Goal: Complete application form

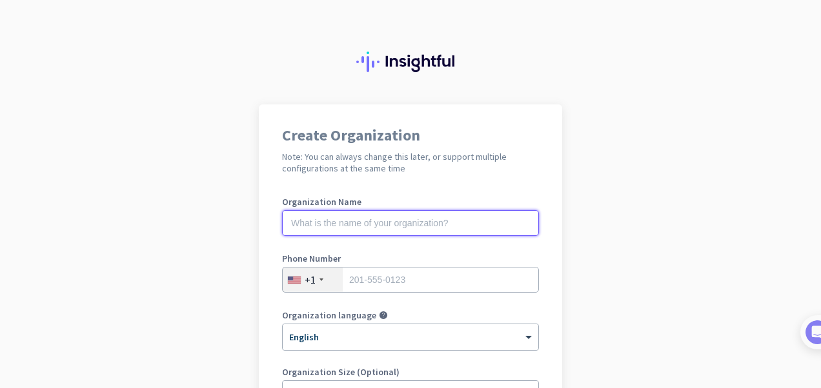
click at [337, 216] on input "text" at bounding box center [410, 223] width 257 height 26
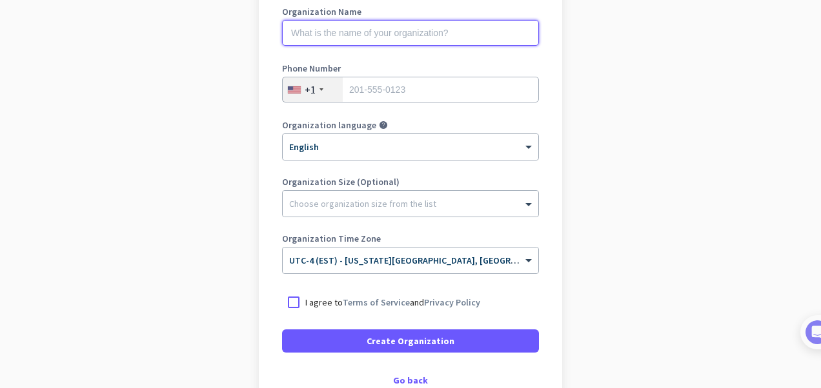
scroll to position [191, 0]
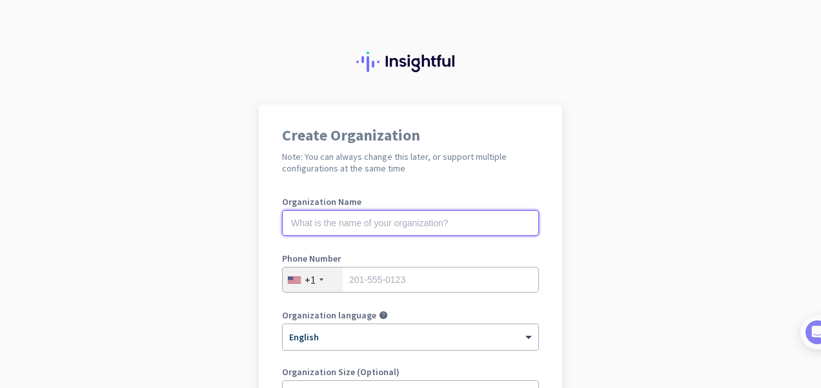
click at [394, 226] on input "text" at bounding box center [410, 223] width 257 height 26
click at [355, 225] on input "text" at bounding box center [410, 223] width 257 height 26
type input "Mercor"
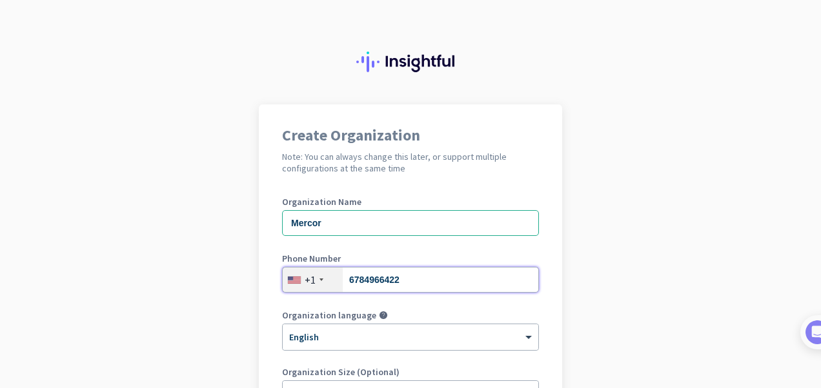
type input "6784966422"
click at [259, 357] on div "Create Organization Note: You can always change this later, or support multiple…" at bounding box center [410, 352] width 303 height 494
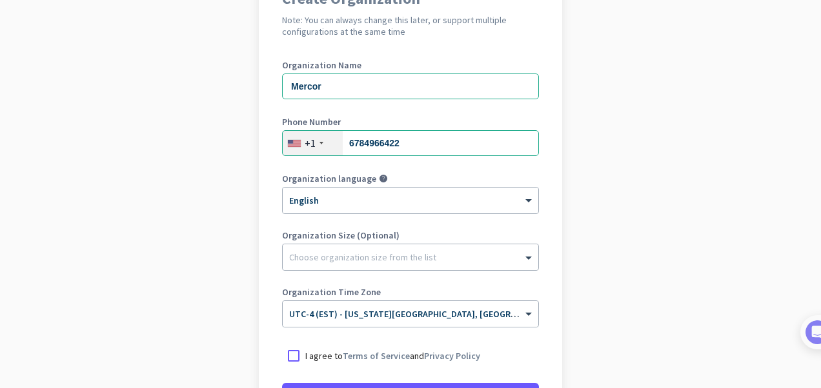
scroll to position [138, 0]
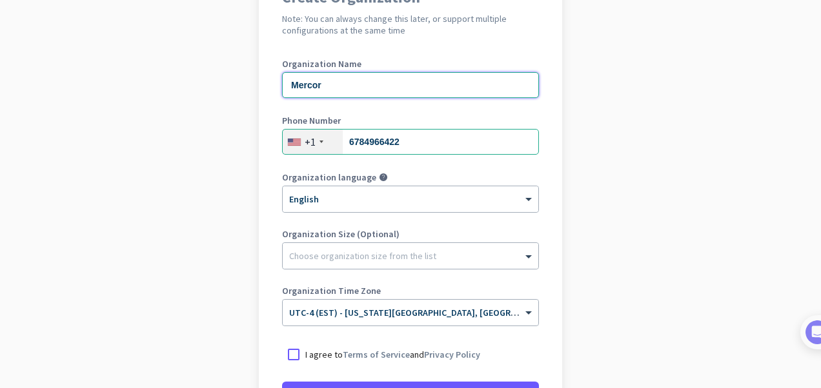
drag, startPoint x: 352, startPoint y: 86, endPoint x: 265, endPoint y: 94, distance: 88.1
click at [265, 94] on div "Create Organization Note: You can always change this later, or support multiple…" at bounding box center [410, 213] width 303 height 494
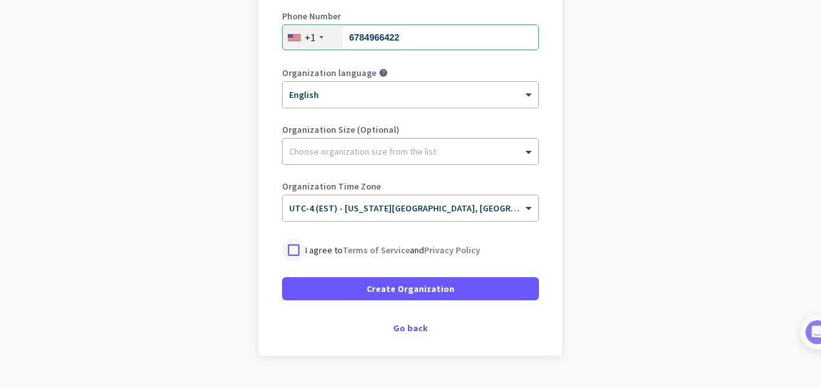
type input "mercor"
click at [289, 252] on div at bounding box center [293, 250] width 23 height 23
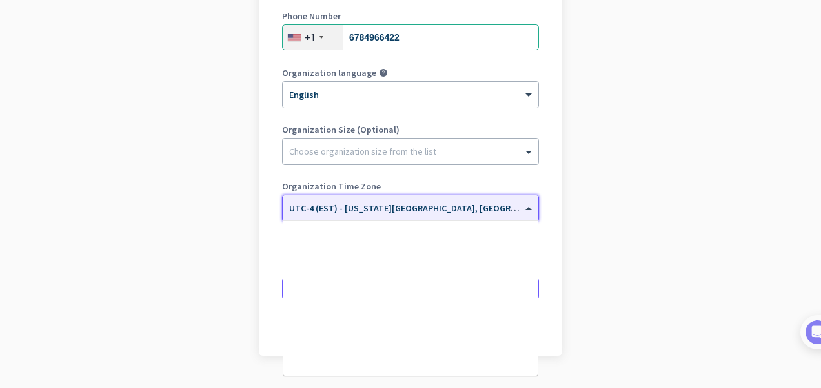
click at [308, 204] on input "text" at bounding box center [397, 204] width 217 height 10
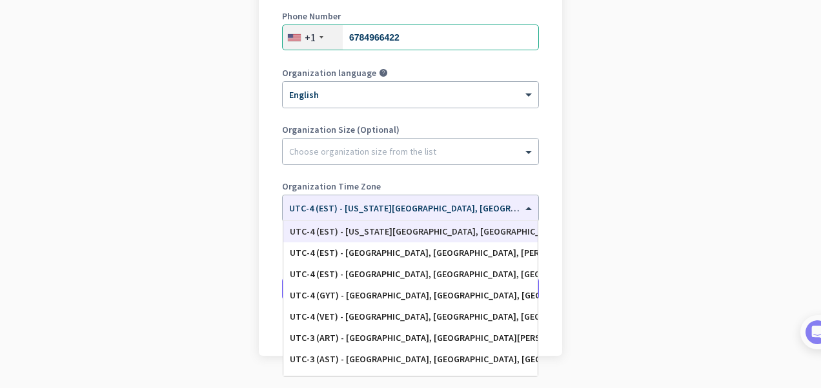
click at [541, 165] on div "Create Organization Note: You can always change this later, or support multiple…" at bounding box center [410, 109] width 303 height 494
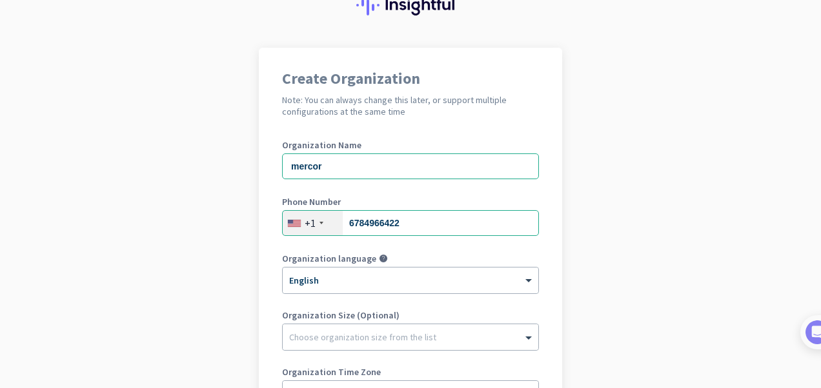
scroll to position [0, 0]
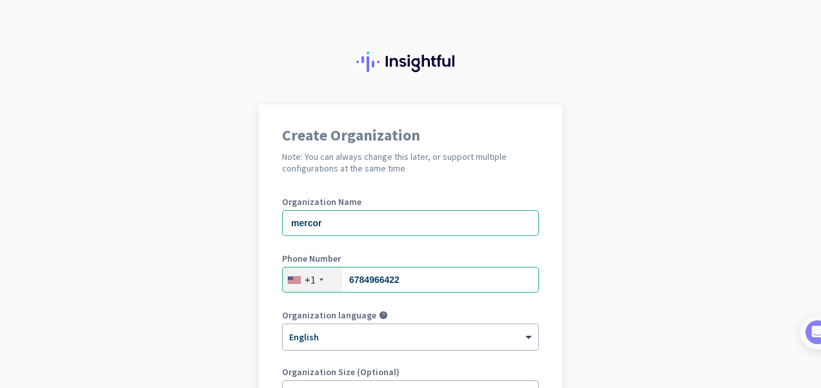
click at [389, 59] on img at bounding box center [410, 62] width 108 height 21
